Goal: Find specific page/section

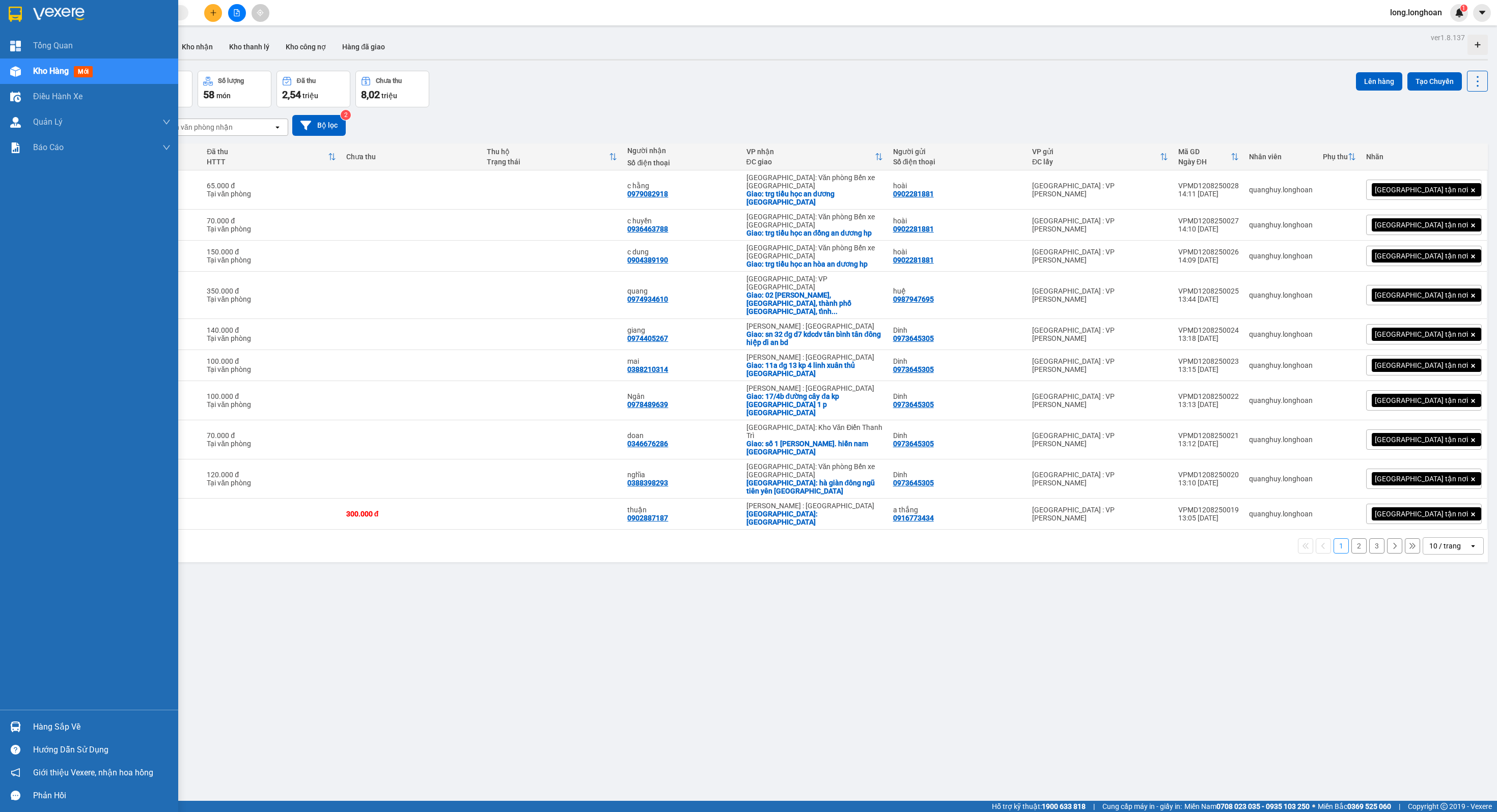
click at [11, 22] on div at bounding box center [15, 14] width 18 height 18
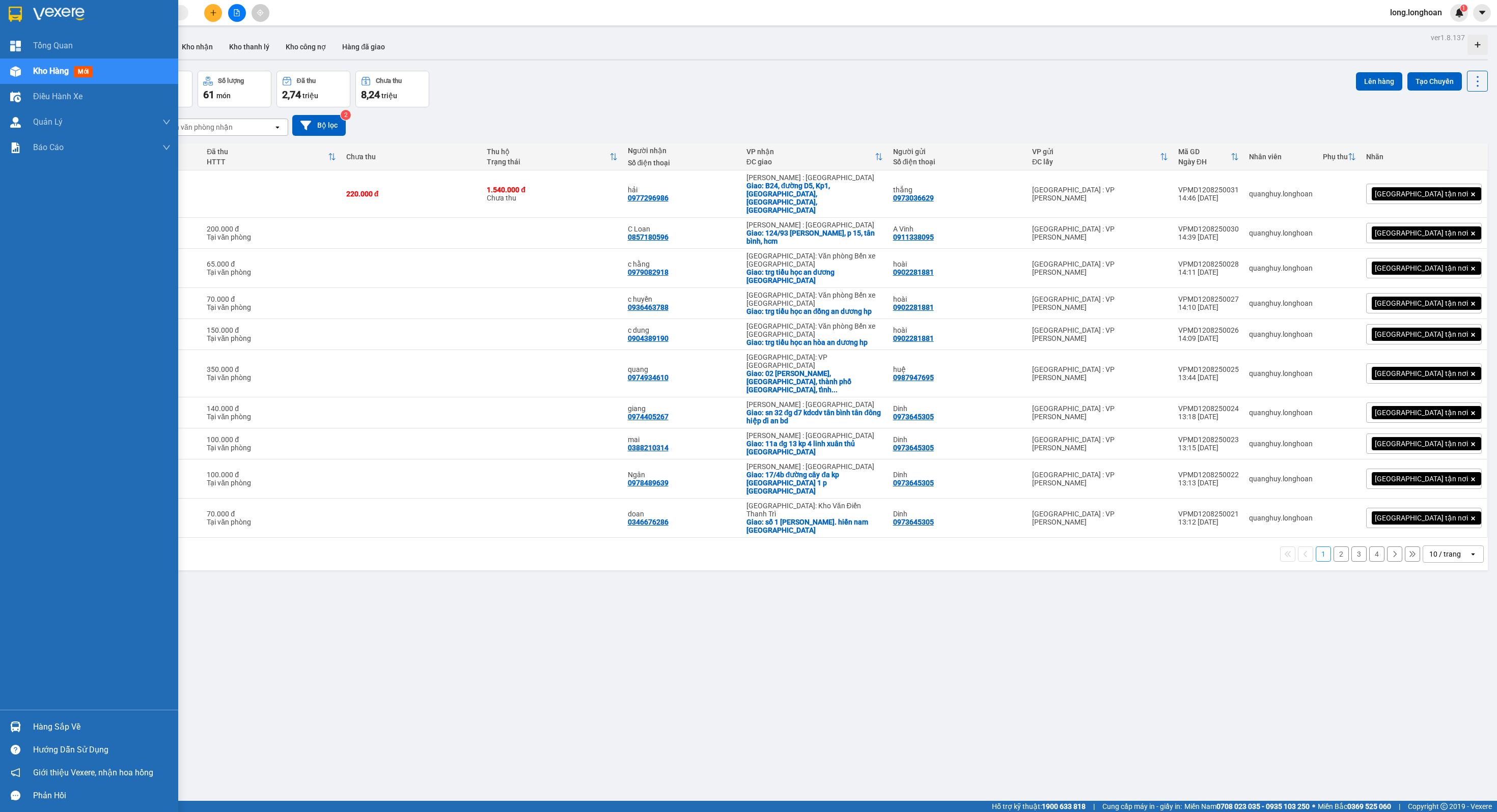
click at [1, 3] on div at bounding box center [89, 16] width 178 height 33
click at [20, 9] on img at bounding box center [15, 14] width 13 height 15
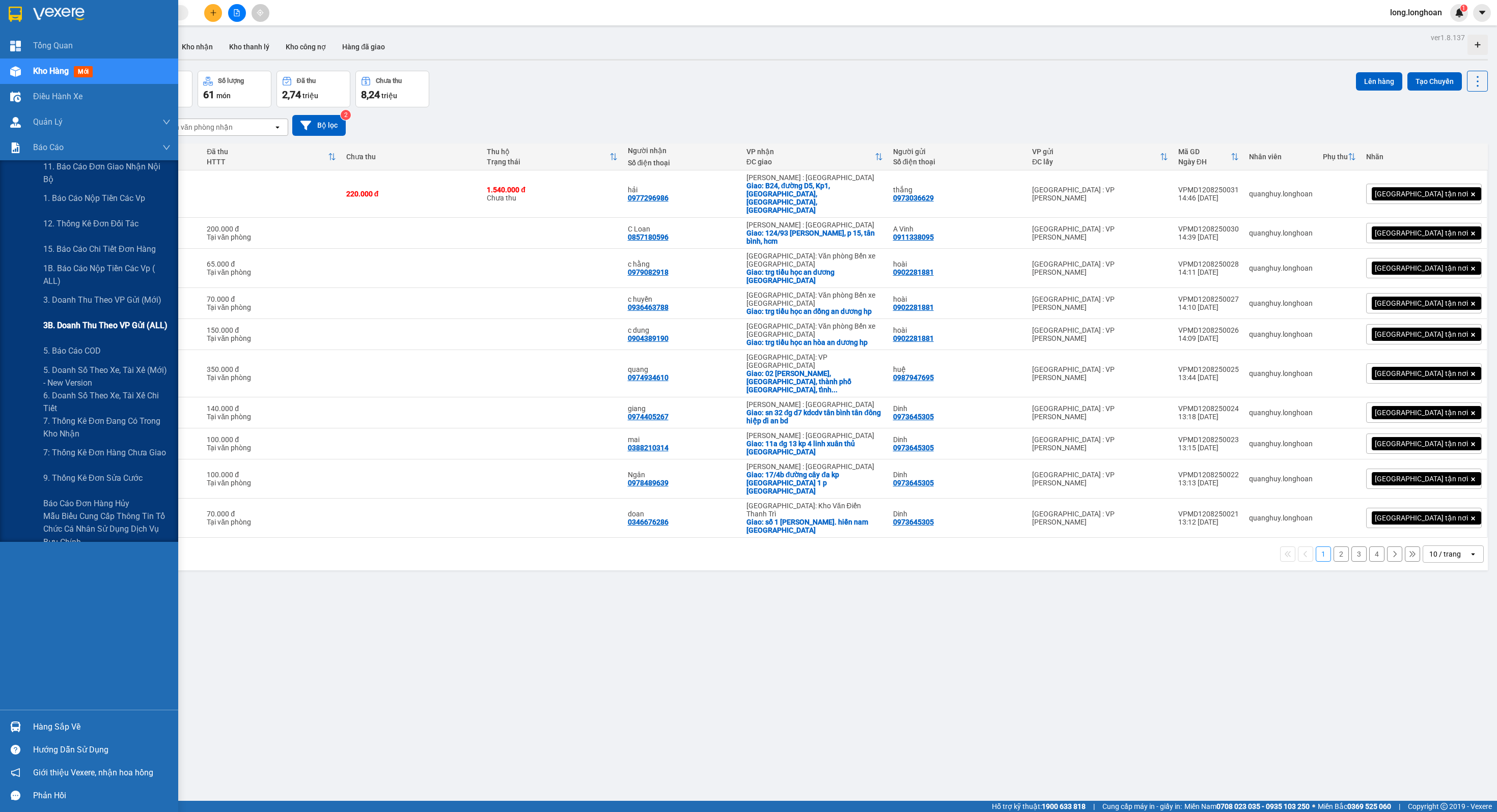
click at [122, 332] on span "3B. Doanh Thu theo VP Gửi (ALL)" at bounding box center [105, 325] width 124 height 13
